Goal: Transaction & Acquisition: Purchase product/service

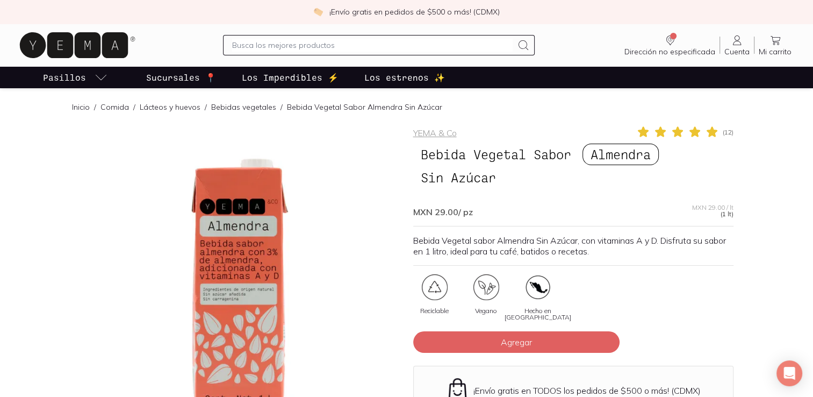
scroll to position [21, 0]
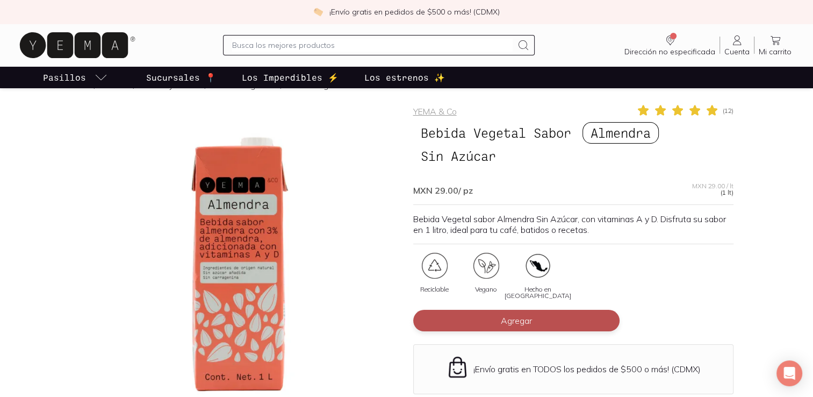
click at [465, 317] on button "Agregar" at bounding box center [516, 320] width 206 height 21
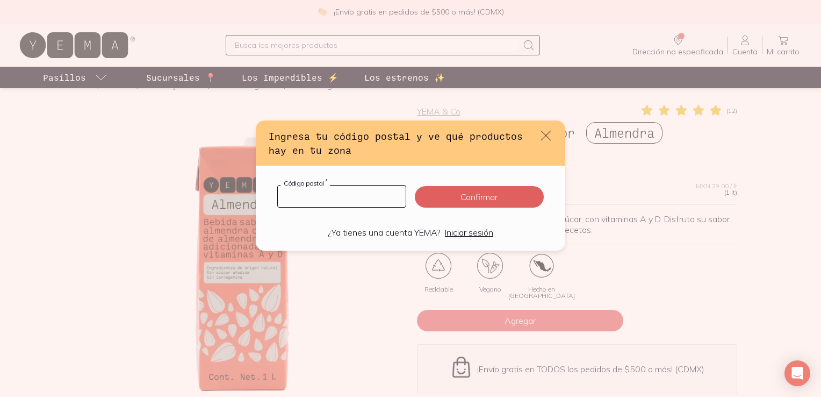
click at [384, 201] on input "default" at bounding box center [342, 195] width 128 height 21
type input "04369"
click at [473, 203] on button "Confirmar" at bounding box center [479, 196] width 129 height 21
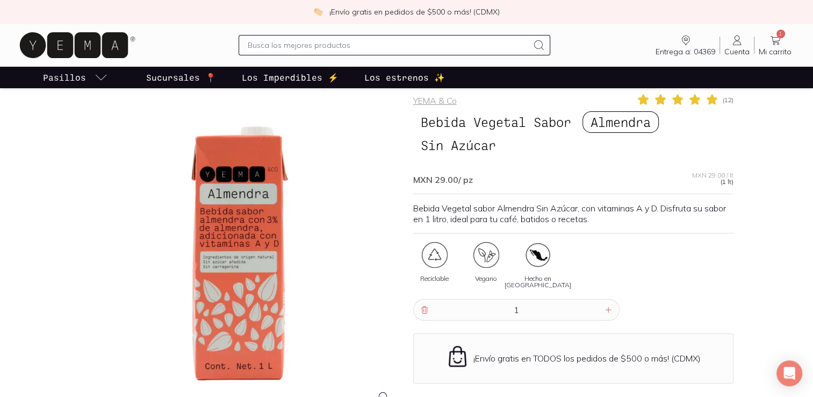
scroll to position [74, 0]
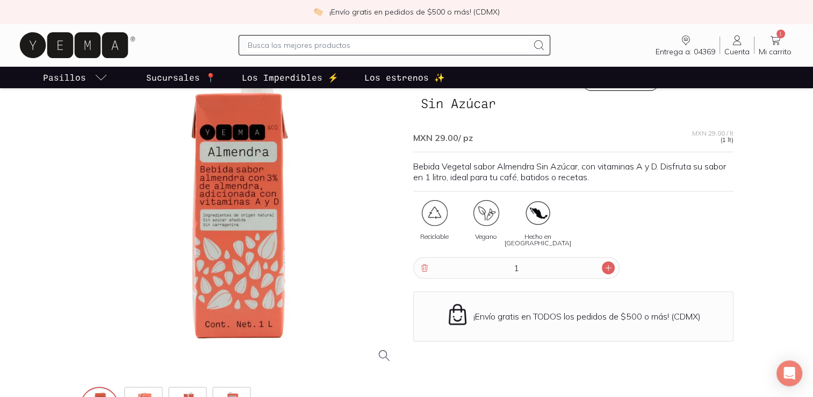
click at [604, 271] on div at bounding box center [608, 267] width 13 height 13
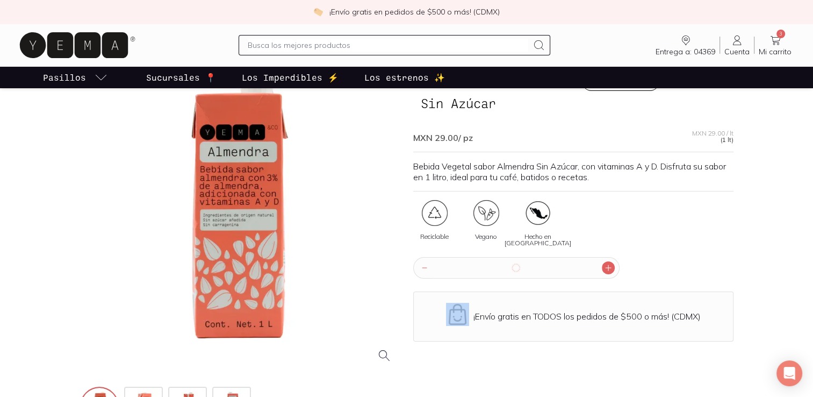
click at [604, 271] on div at bounding box center [608, 267] width 13 height 13
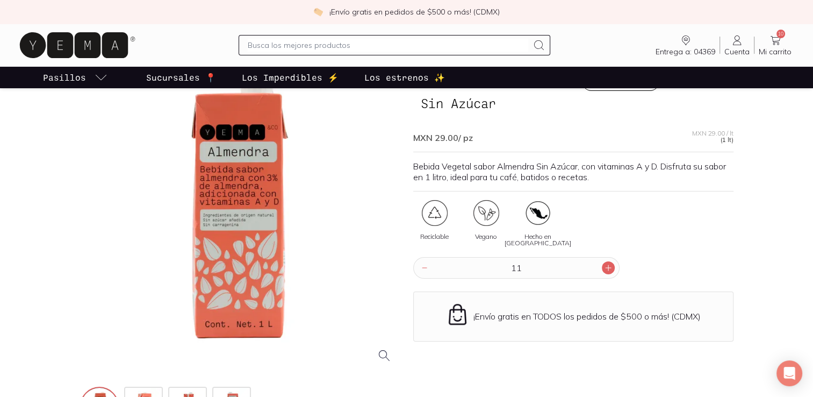
click at [607, 270] on icon at bounding box center [608, 267] width 9 height 9
click at [601, 268] on input "15" at bounding box center [516, 267] width 171 height 20
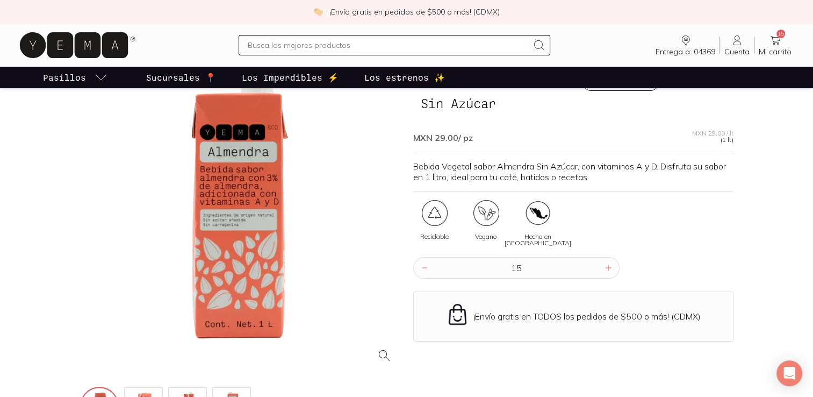
click at [601, 268] on input "15" at bounding box center [516, 267] width 171 height 20
click at [607, 269] on icon at bounding box center [608, 267] width 9 height 9
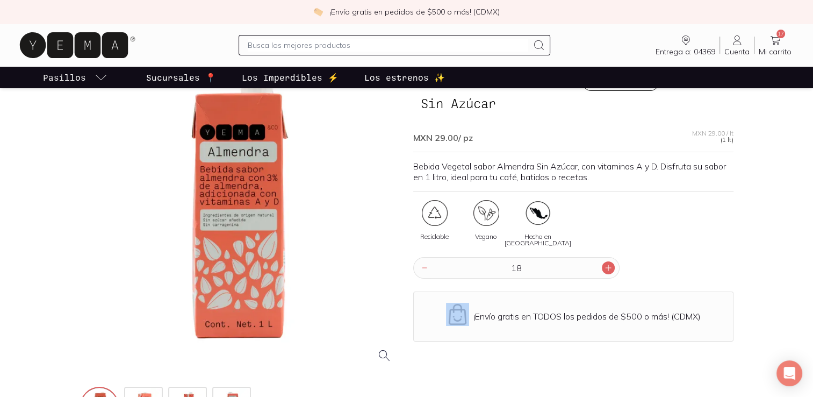
click at [607, 269] on icon at bounding box center [608, 267] width 9 height 9
click at [422, 264] on icon at bounding box center [424, 267] width 9 height 9
type input "20"
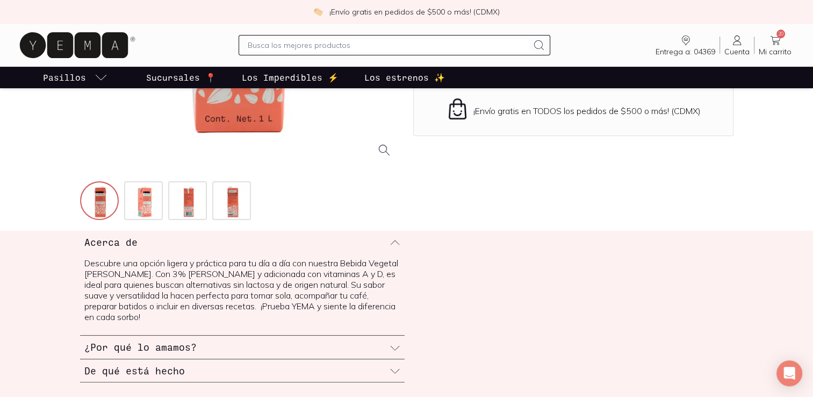
scroll to position [0, 0]
